Goal: Information Seeking & Learning: Learn about a topic

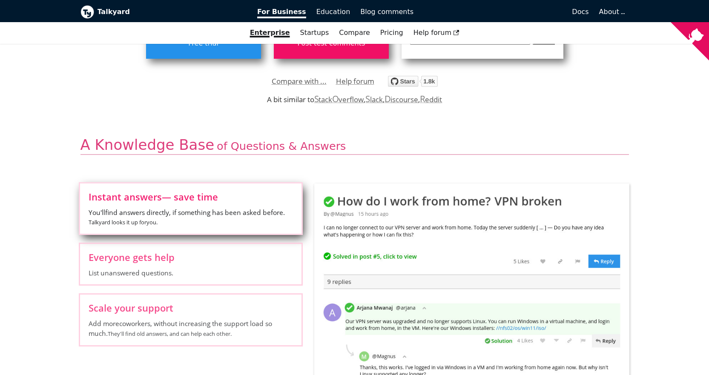
scroll to position [284, 0]
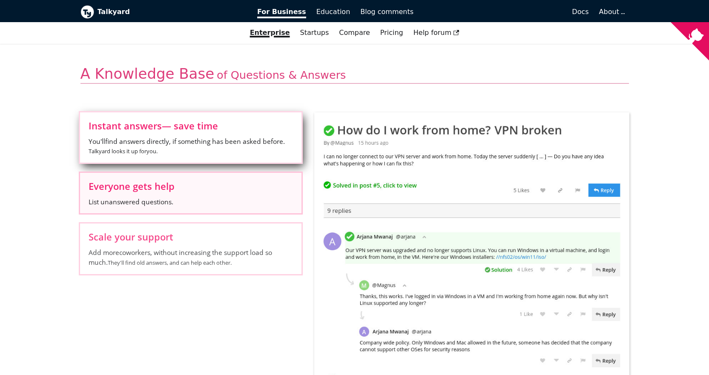
click at [190, 196] on label "Everyone gets help List unanswered questions." at bounding box center [190, 193] width 221 height 40
click at [0, 0] on input "Everyone gets help List unanswered questions." at bounding box center [0, 0] width 0 height 0
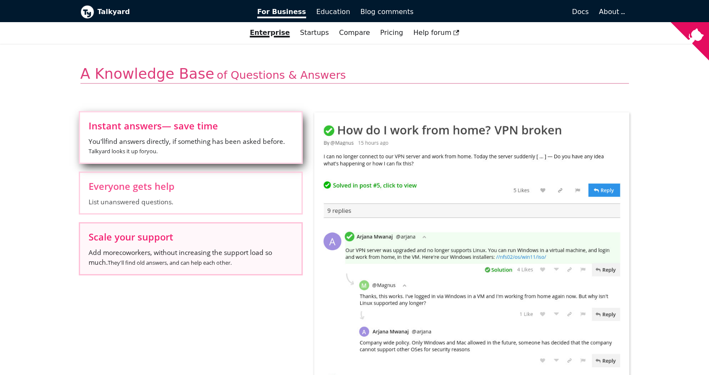
click at [152, 237] on span "Scale your support" at bounding box center [191, 236] width 204 height 9
click at [0, 0] on input "Scale your support Add more coworkers , without increasing the support load so …" at bounding box center [0, 0] width 0 height 0
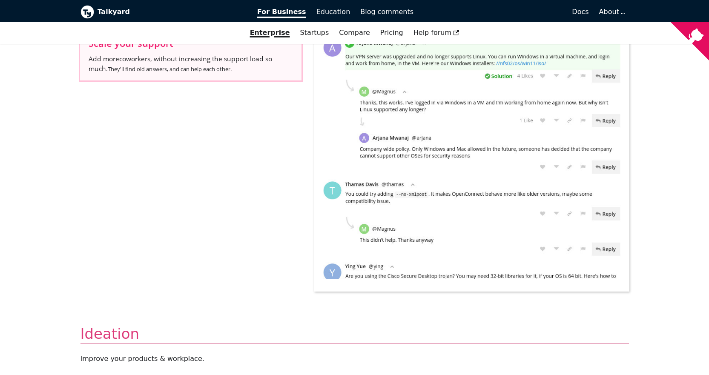
scroll to position [497, 0]
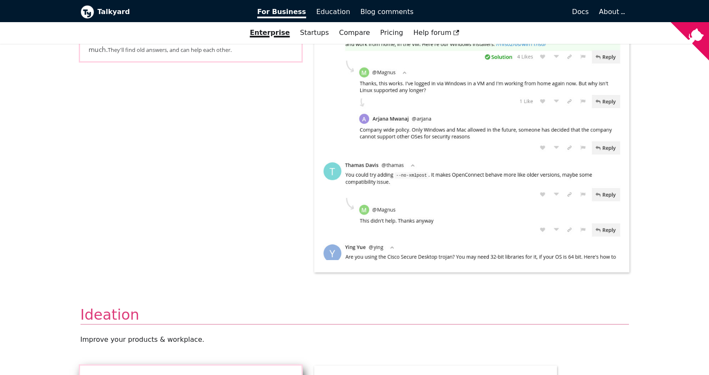
click at [0, 0] on input "Choose the right ideas Discuss ideas. Good reasons for/against surface to the t…" at bounding box center [0, 0] width 0 height 0
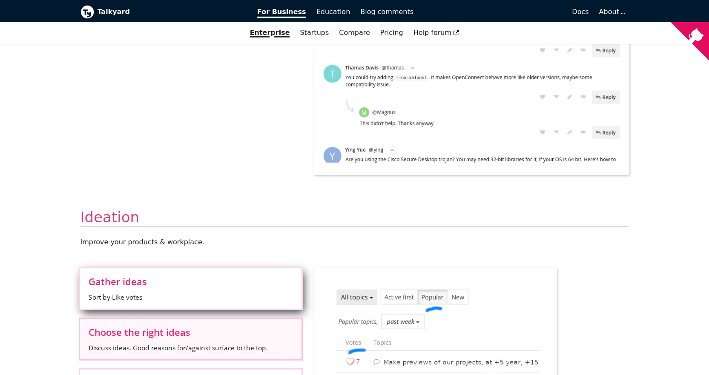
scroll to position [638, 0]
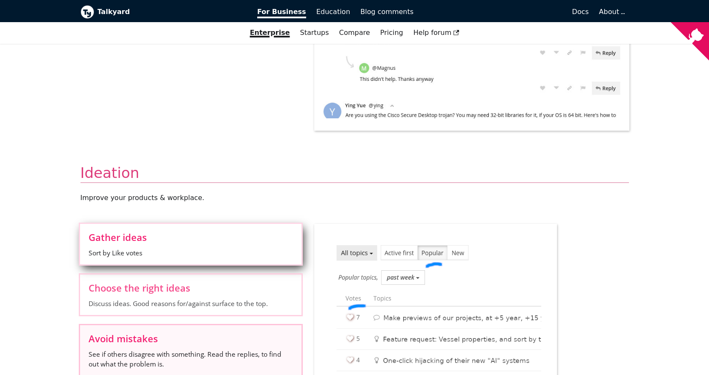
click at [195, 349] on span "See if others disagree with something. Read the replies, to find out what the p…" at bounding box center [191, 358] width 204 height 19
click at [0, 0] on input "Avoid mistakes See if others disagree with something. Read the replies, to find…" at bounding box center [0, 0] width 0 height 0
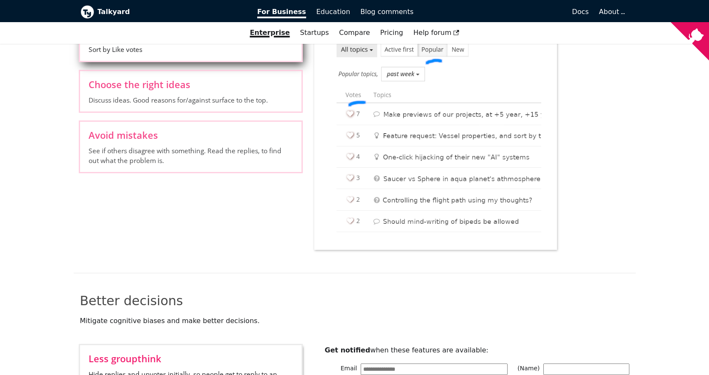
scroll to position [851, 0]
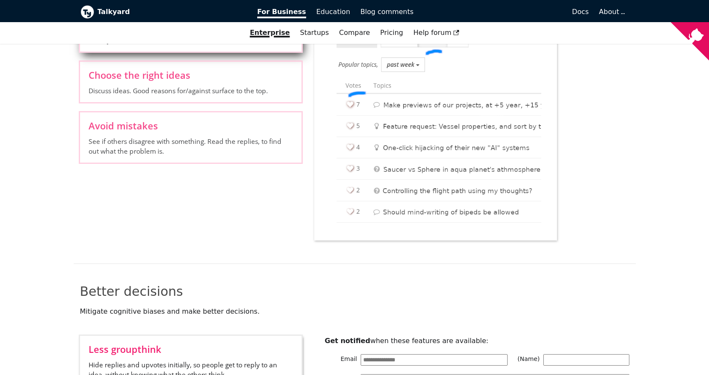
click at [198, 360] on span "Hide replies and upvotes initially, so people get to reply to an idea, without …" at bounding box center [191, 374] width 204 height 29
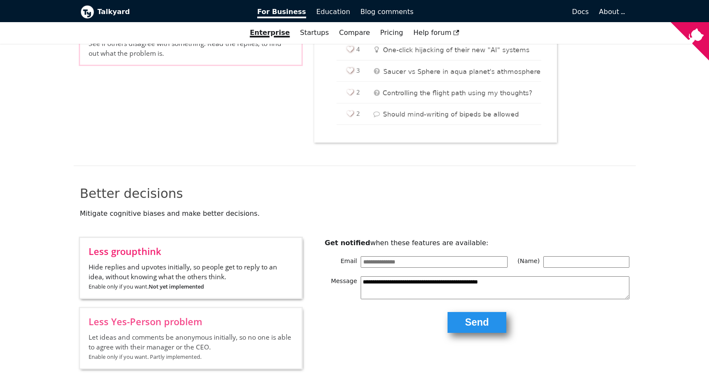
scroll to position [993, 0]
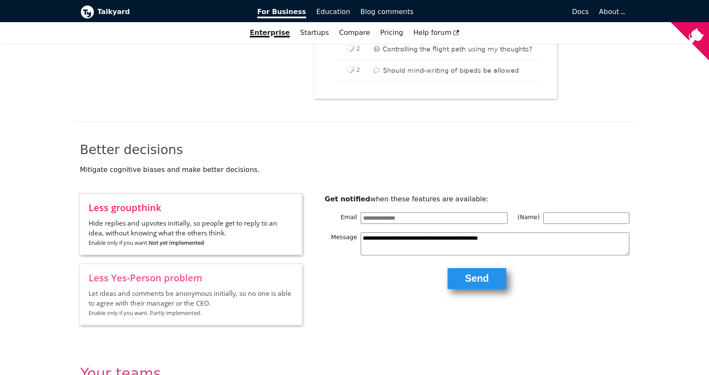
click at [0, 0] on input "Insight and transparency Organize discussions into categories, one for each tea…" at bounding box center [0, 0] width 0 height 0
click at [0, 0] on input "Reach the right people Post a question to a team , and the right people will an…" at bounding box center [0, 0] width 0 height 0
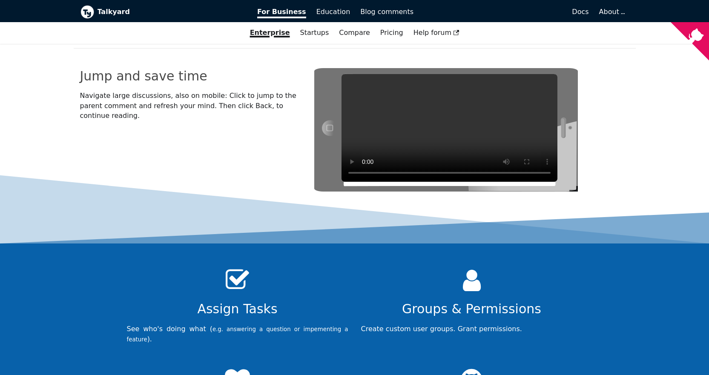
scroll to position [2643, 0]
